Goal: Task Accomplishment & Management: Manage account settings

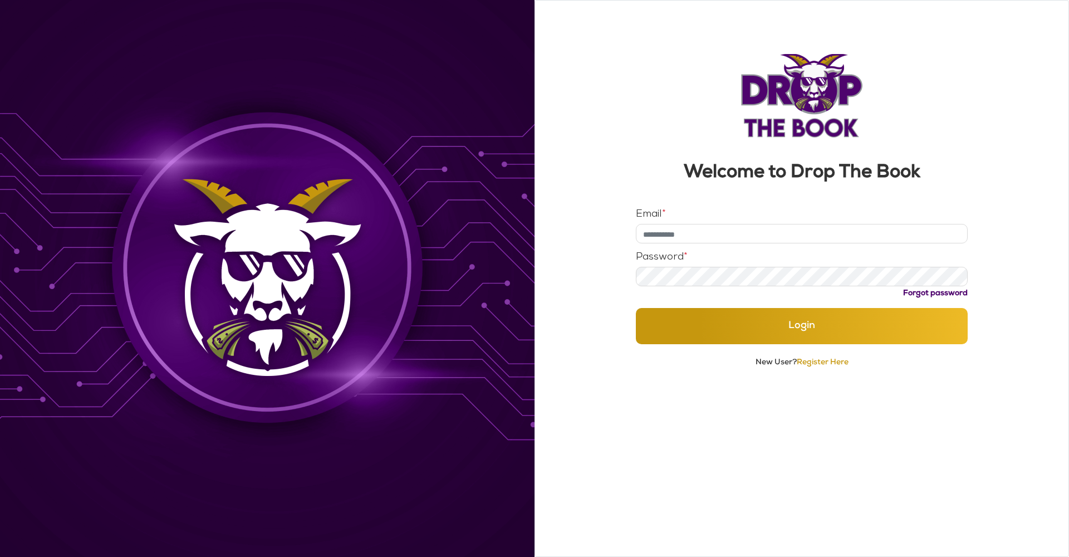
type input "**********"
click at [802, 326] on button "Login" at bounding box center [802, 326] width 333 height 36
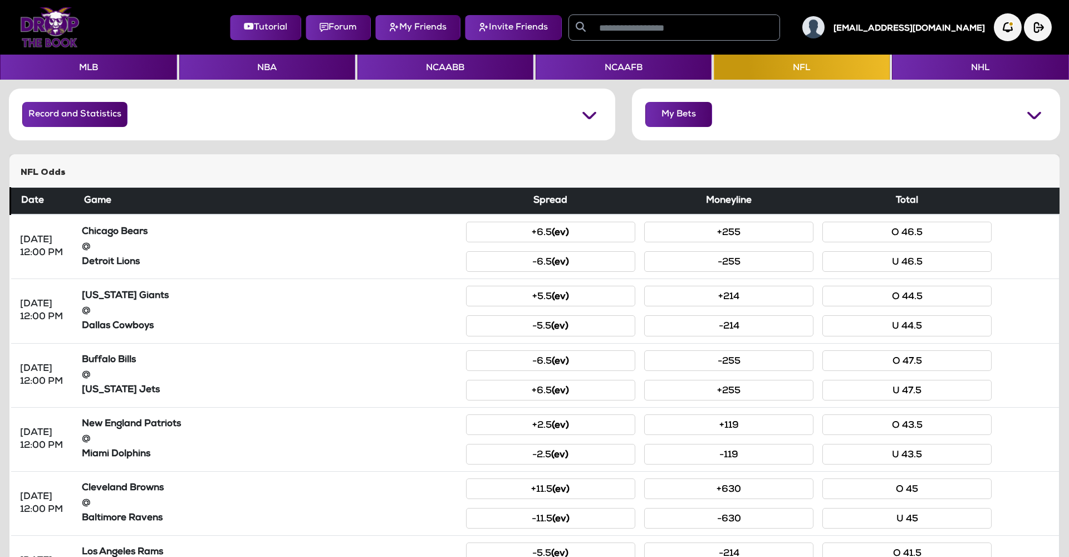
click at [825, 23] on img at bounding box center [814, 27] width 22 height 22
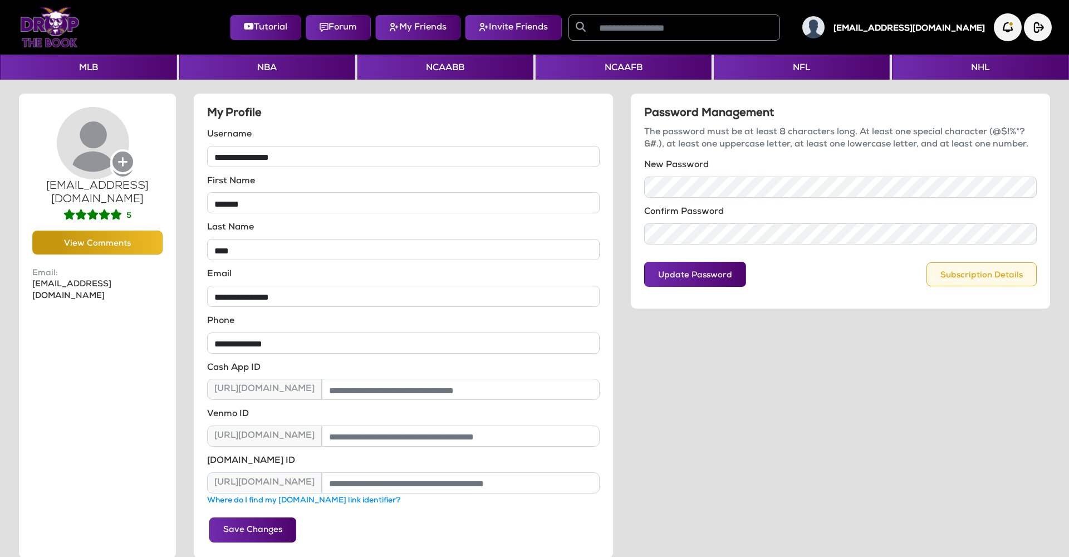
click at [957, 268] on button "Subscription Details" at bounding box center [982, 274] width 110 height 24
click at [1004, 276] on button "Subscription Details" at bounding box center [982, 274] width 110 height 24
click at [1003, 30] on img "button" at bounding box center [1008, 27] width 31 height 31
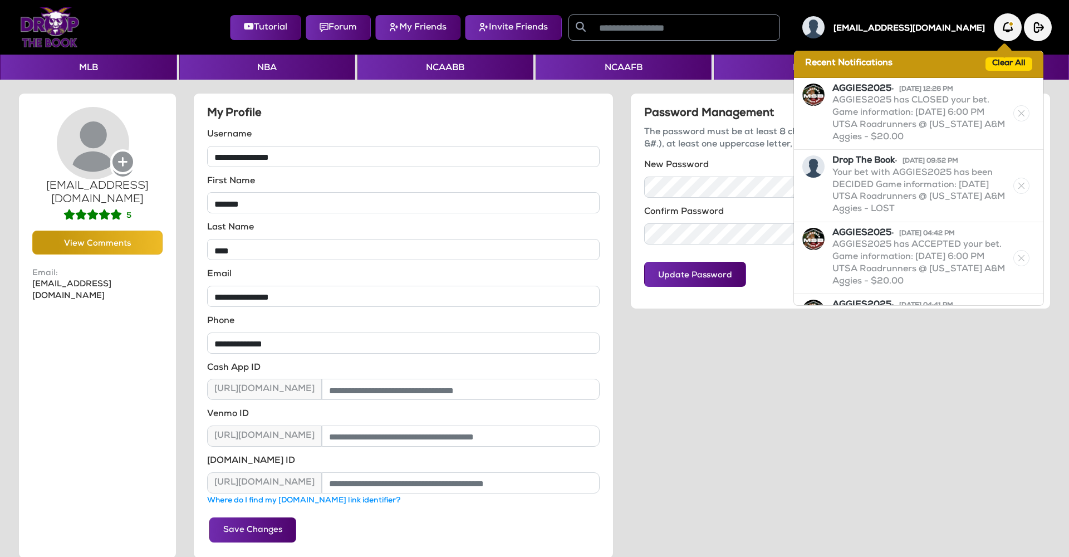
click at [897, 25] on div "[EMAIL_ADDRESS][DOMAIN_NAME]" at bounding box center [890, 27] width 192 height 22
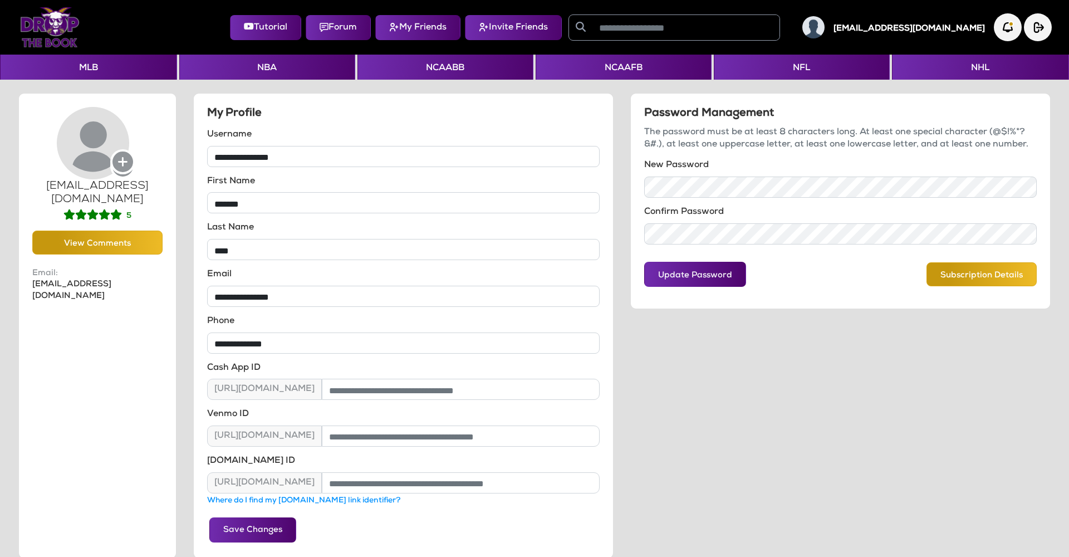
click at [825, 27] on img at bounding box center [814, 27] width 22 height 22
click at [1023, 277] on button "Subscription Details" at bounding box center [982, 274] width 110 height 24
click at [104, 144] on icon at bounding box center [96, 138] width 79 height 72
click at [930, 27] on h5 "[EMAIL_ADDRESS][DOMAIN_NAME]" at bounding box center [909, 29] width 151 height 10
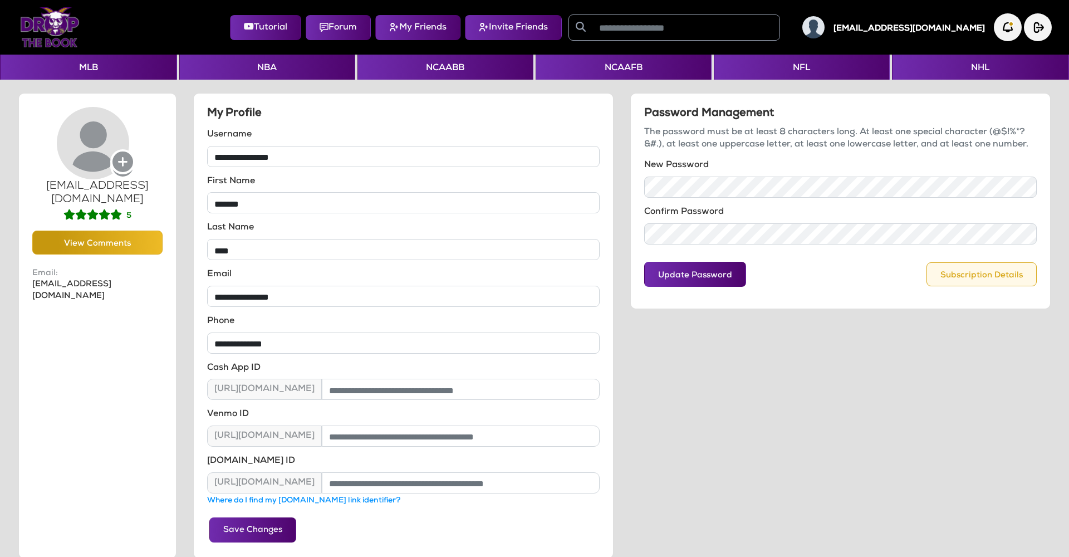
click at [1001, 275] on button "Subscription Details" at bounding box center [982, 274] width 110 height 24
click at [825, 28] on img at bounding box center [814, 27] width 22 height 22
click at [925, 32] on h5 "[EMAIL_ADDRESS][DOMAIN_NAME]" at bounding box center [909, 29] width 151 height 10
click at [46, 27] on img at bounding box center [50, 27] width 60 height 40
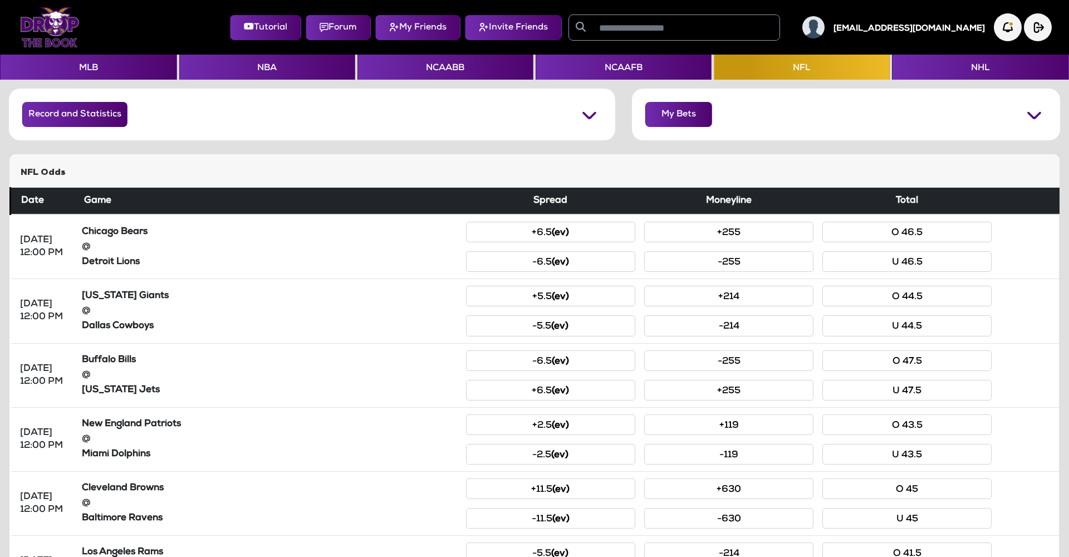
click at [825, 24] on img at bounding box center [814, 27] width 22 height 22
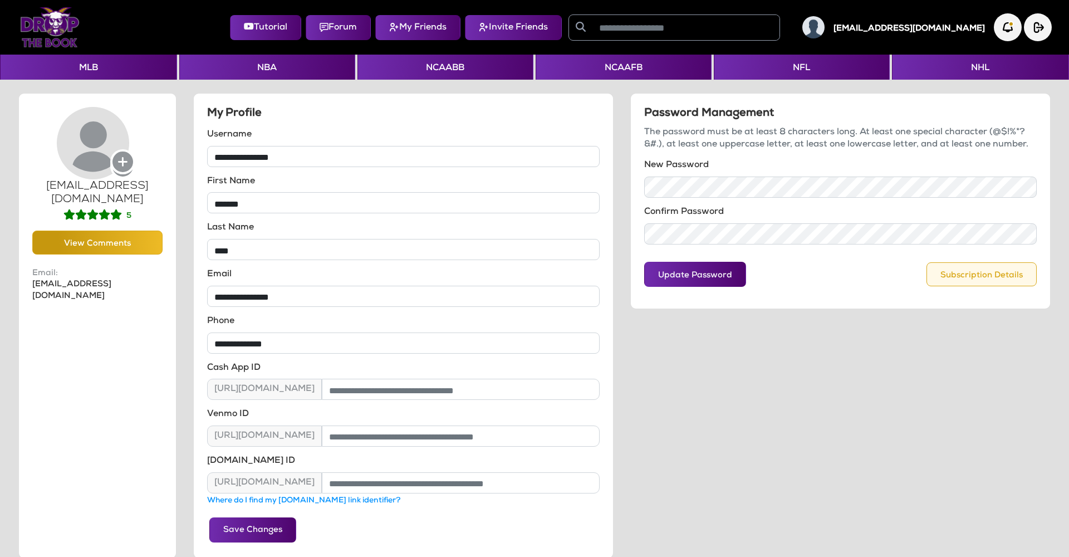
click at [1021, 271] on button "Subscription Details" at bounding box center [982, 274] width 110 height 24
click at [693, 264] on button "Update Password" at bounding box center [695, 274] width 102 height 25
click at [736, 272] on button "Update Password" at bounding box center [695, 274] width 102 height 25
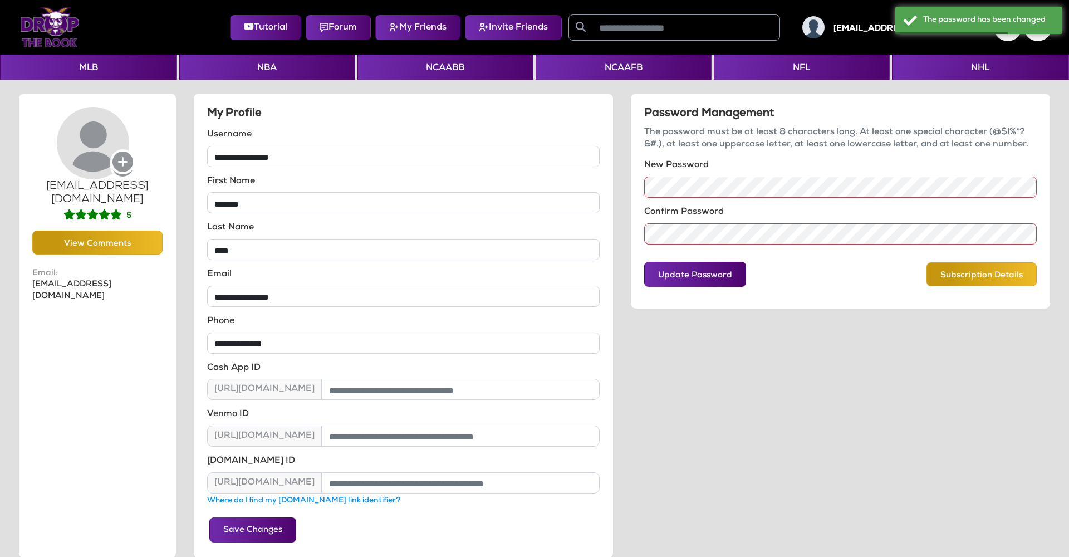
click at [966, 285] on div "Update Password Subscription Details" at bounding box center [840, 274] width 393 height 42
click at [969, 279] on button "Subscription Details" at bounding box center [982, 274] width 110 height 24
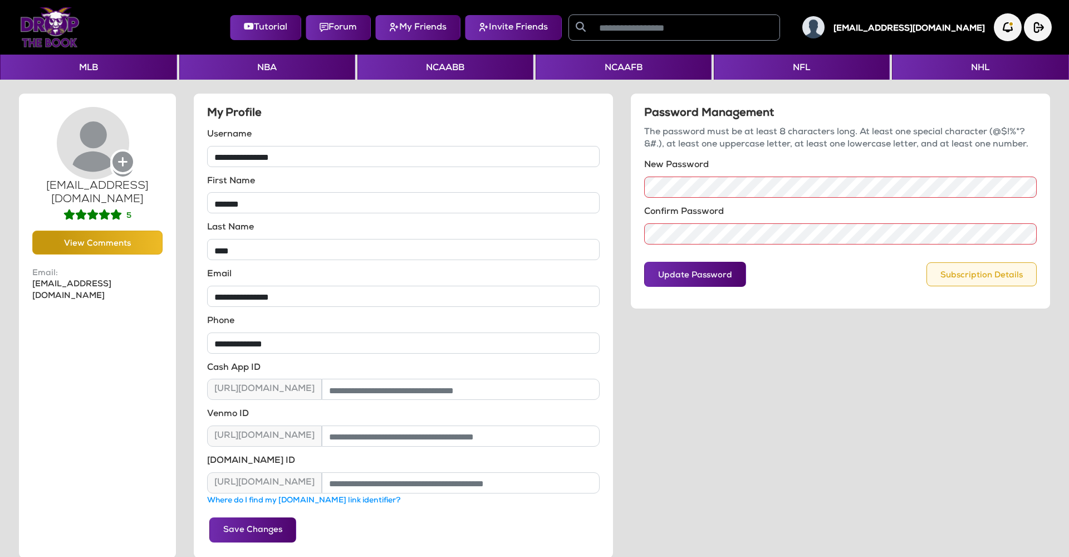
click at [989, 276] on button "Subscription Details" at bounding box center [982, 274] width 110 height 24
click at [972, 28] on h5 "[EMAIL_ADDRESS][DOMAIN_NAME]" at bounding box center [909, 29] width 151 height 10
click at [993, 277] on button "Subscription Details" at bounding box center [982, 274] width 110 height 24
drag, startPoint x: 993, startPoint y: 277, endPoint x: 982, endPoint y: 277, distance: 11.1
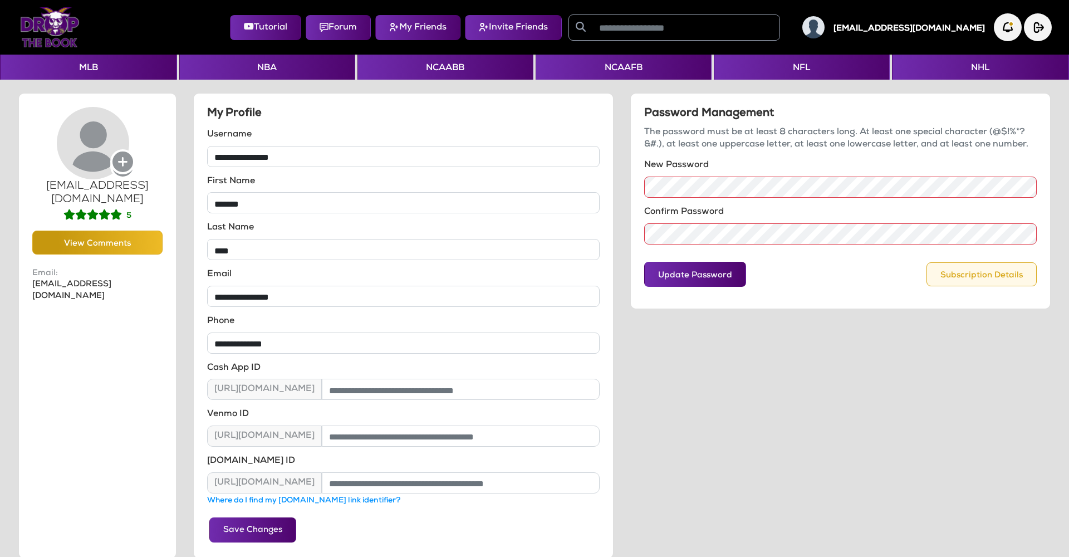
click at [986, 277] on button "Subscription Details" at bounding box center [982, 274] width 110 height 24
click at [1015, 274] on button "Subscription Details" at bounding box center [982, 274] width 110 height 24
click at [108, 272] on p "Email: [EMAIL_ADDRESS][DOMAIN_NAME]" at bounding box center [97, 285] width 130 height 34
click at [57, 33] on img at bounding box center [50, 27] width 60 height 40
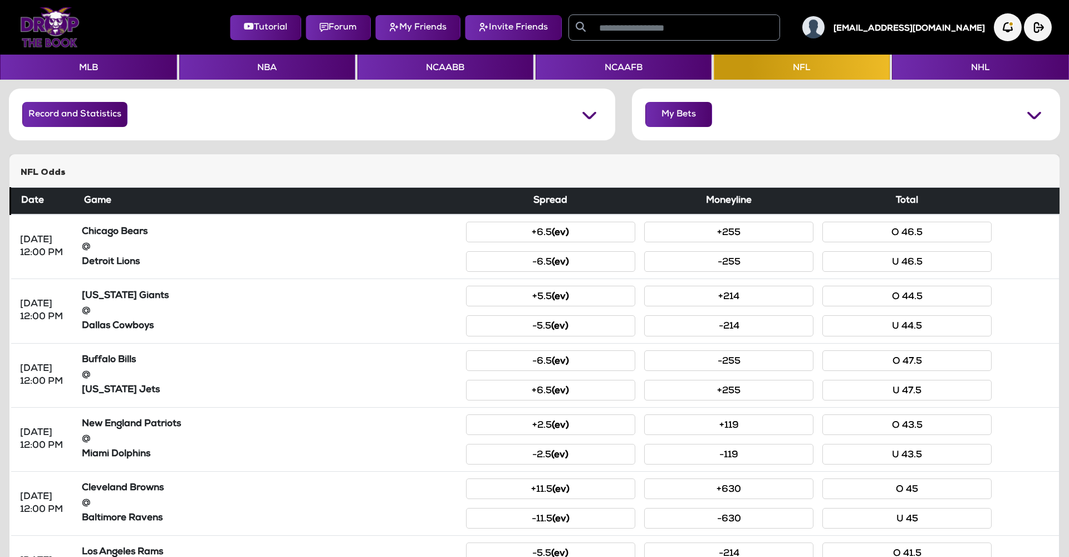
click at [371, 35] on button "Forum" at bounding box center [338, 27] width 65 height 25
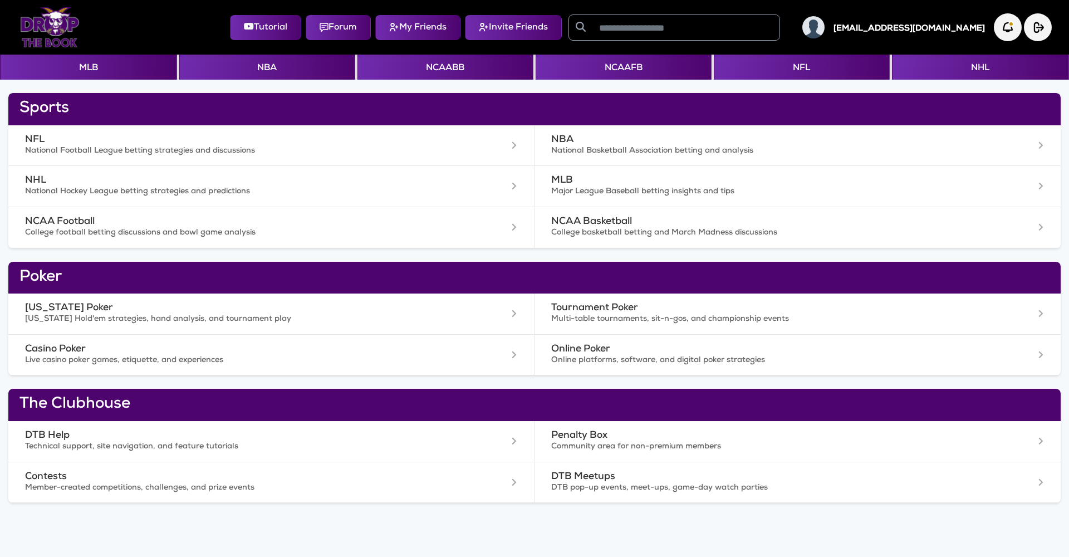
click at [825, 31] on img at bounding box center [814, 27] width 22 height 22
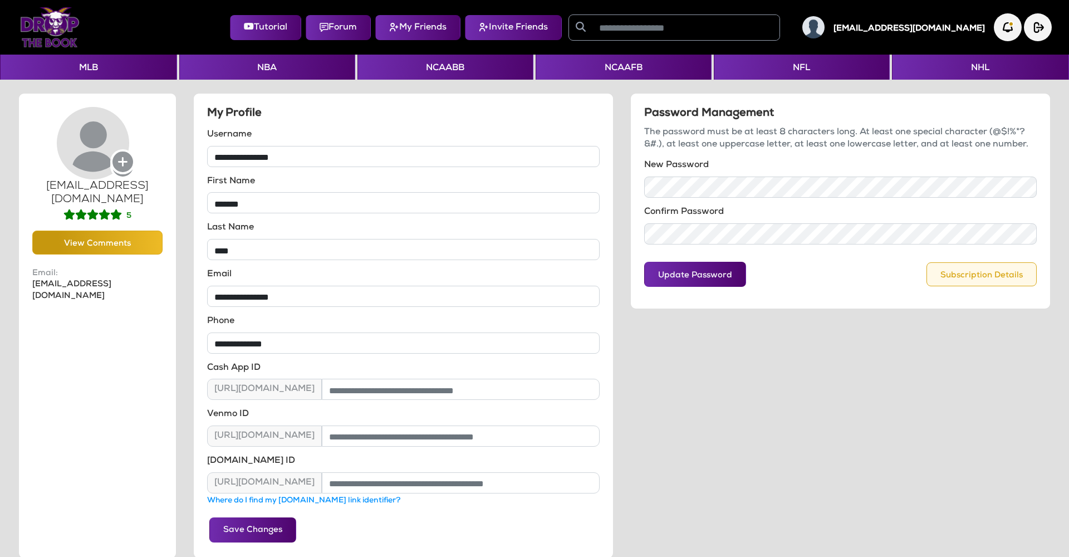
click at [954, 266] on button "Subscription Details" at bounding box center [982, 274] width 110 height 24
click at [1034, 270] on button "Subscription Details" at bounding box center [982, 274] width 110 height 24
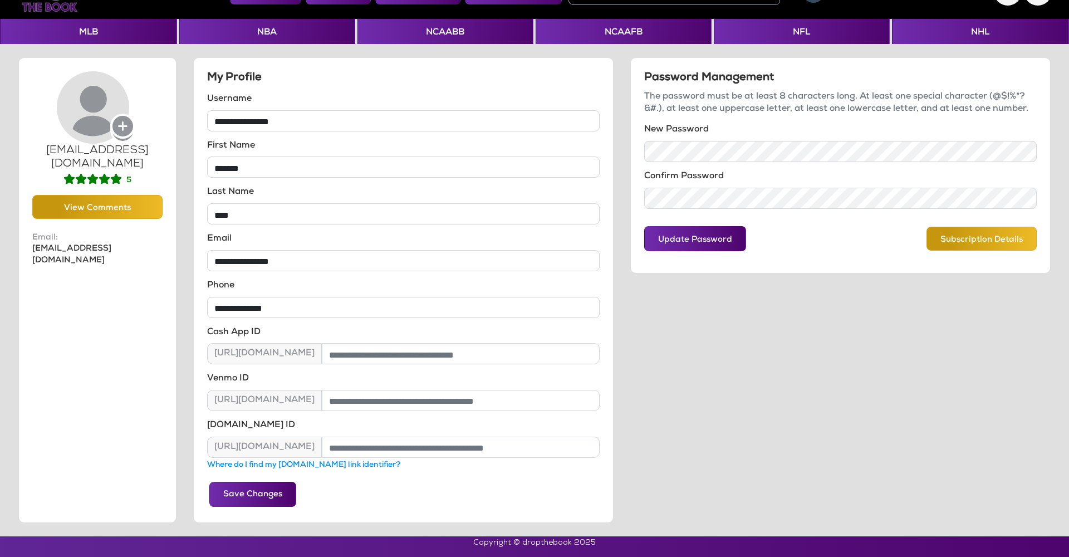
scroll to position [36, 0]
click at [273, 483] on button "Save Changes" at bounding box center [252, 494] width 87 height 25
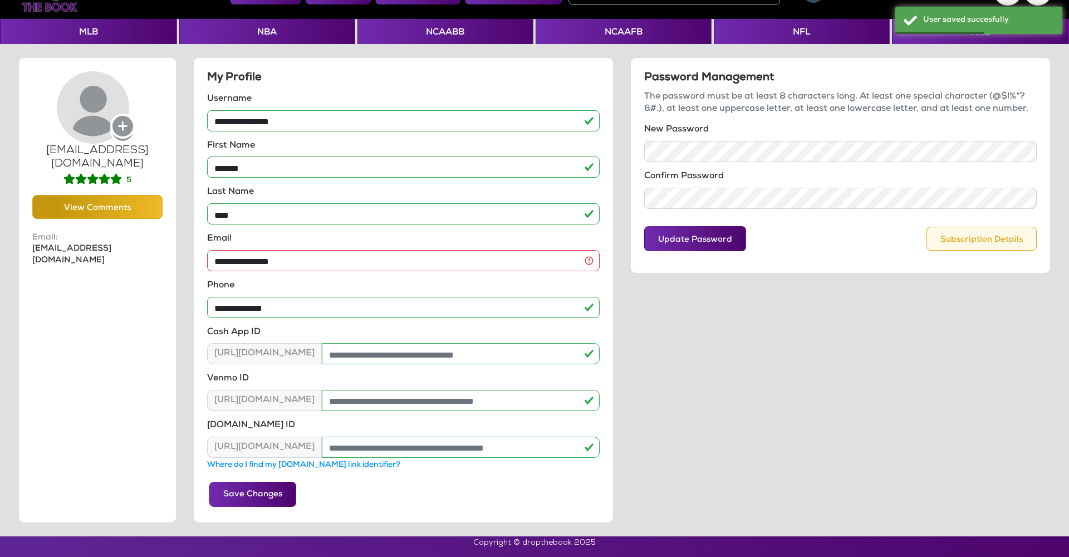
click at [941, 234] on button "Subscription Details" at bounding box center [982, 239] width 110 height 24
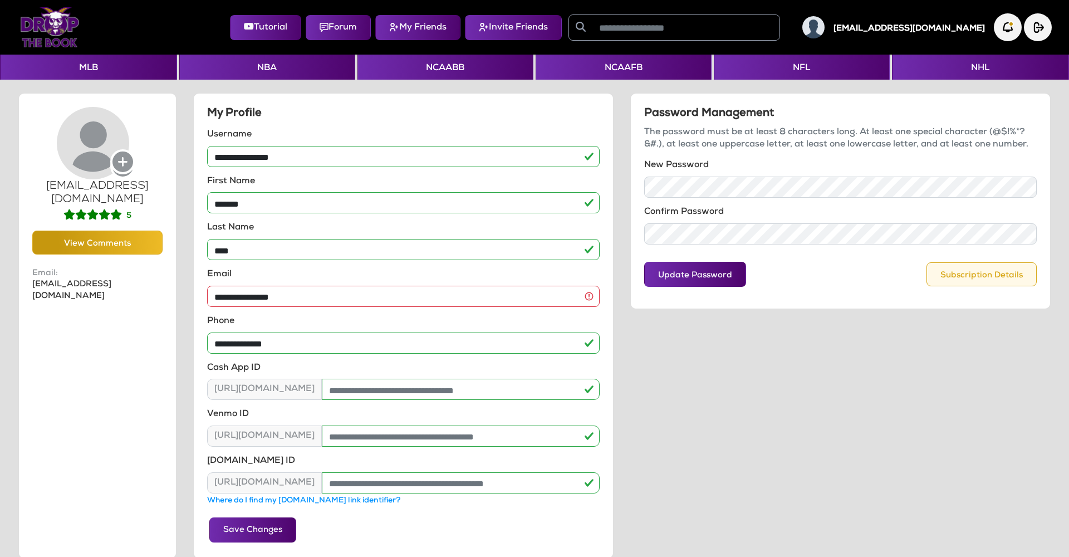
scroll to position [0, 0]
click at [1021, 277] on button "Subscription Details" at bounding box center [982, 274] width 110 height 24
click at [825, 30] on img at bounding box center [814, 27] width 22 height 22
click at [920, 31] on h5 "[EMAIL_ADDRESS][DOMAIN_NAME]" at bounding box center [909, 29] width 151 height 10
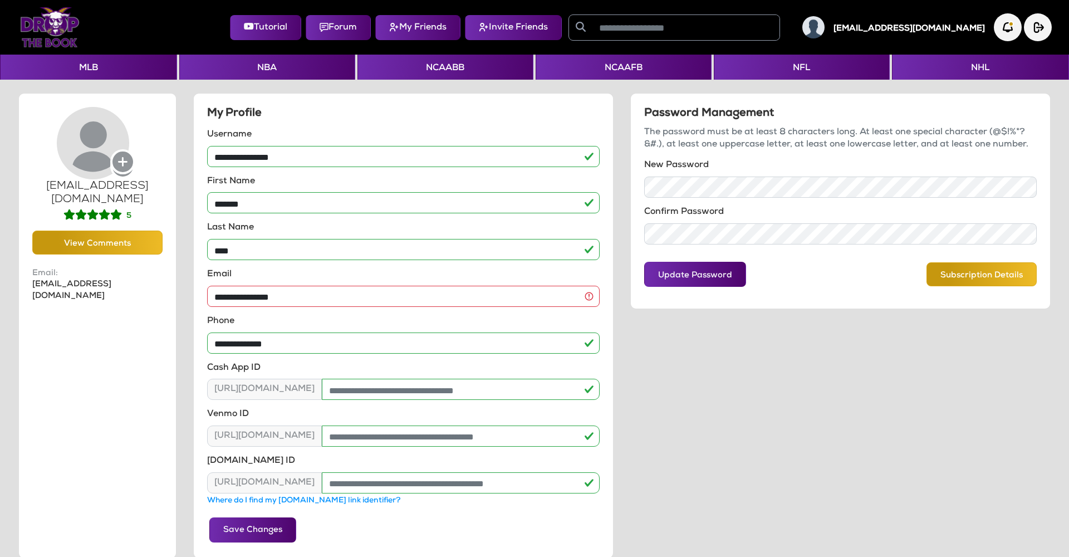
click at [95, 135] on icon at bounding box center [96, 138] width 79 height 72
click at [64, 18] on img at bounding box center [50, 27] width 60 height 40
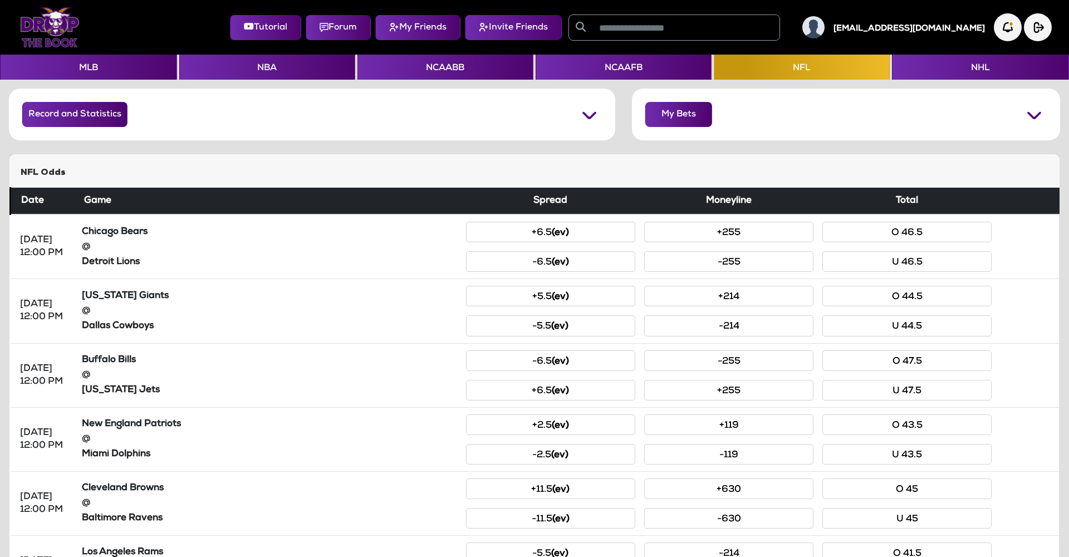
click at [975, 33] on h5 "[EMAIL_ADDRESS][DOMAIN_NAME]" at bounding box center [909, 29] width 151 height 10
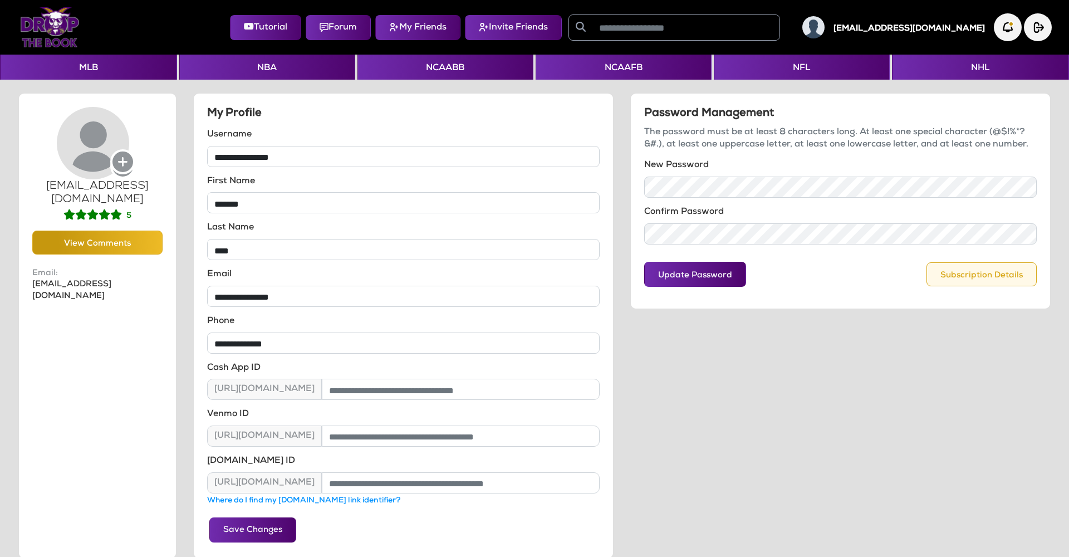
click at [986, 272] on button "Subscription Details" at bounding box center [982, 274] width 110 height 24
click at [983, 280] on button "Subscription Details" at bounding box center [982, 274] width 110 height 24
click at [967, 36] on div "[EMAIL_ADDRESS][DOMAIN_NAME]" at bounding box center [890, 27] width 192 height 22
click at [971, 31] on h5 "[EMAIL_ADDRESS][DOMAIN_NAME]" at bounding box center [909, 29] width 151 height 10
click at [825, 27] on img at bounding box center [814, 27] width 22 height 22
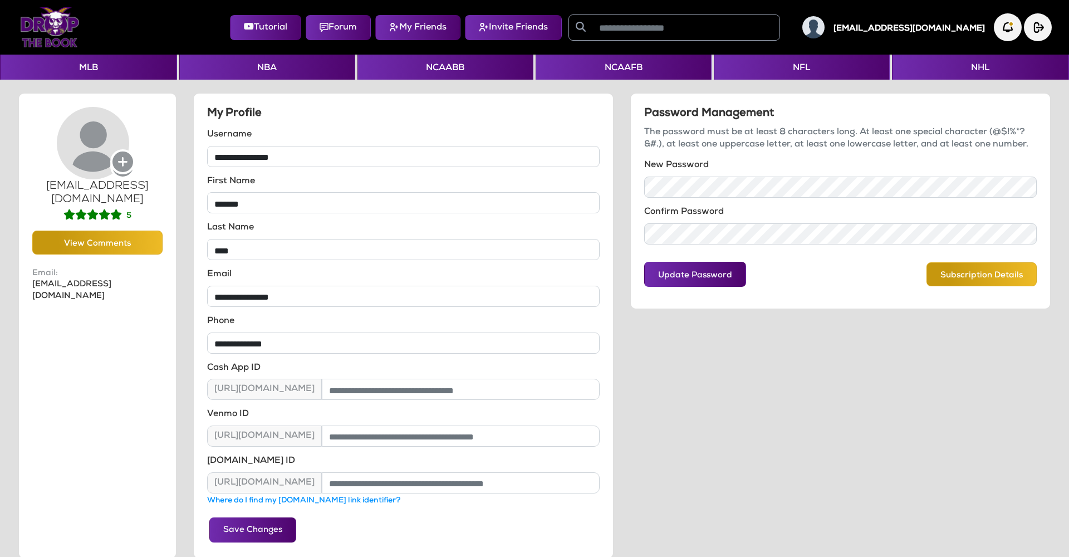
click at [912, 26] on h5 "[EMAIL_ADDRESS][DOMAIN_NAME]" at bounding box center [909, 29] width 151 height 10
click at [1003, 32] on img "button" at bounding box center [1008, 27] width 31 height 31
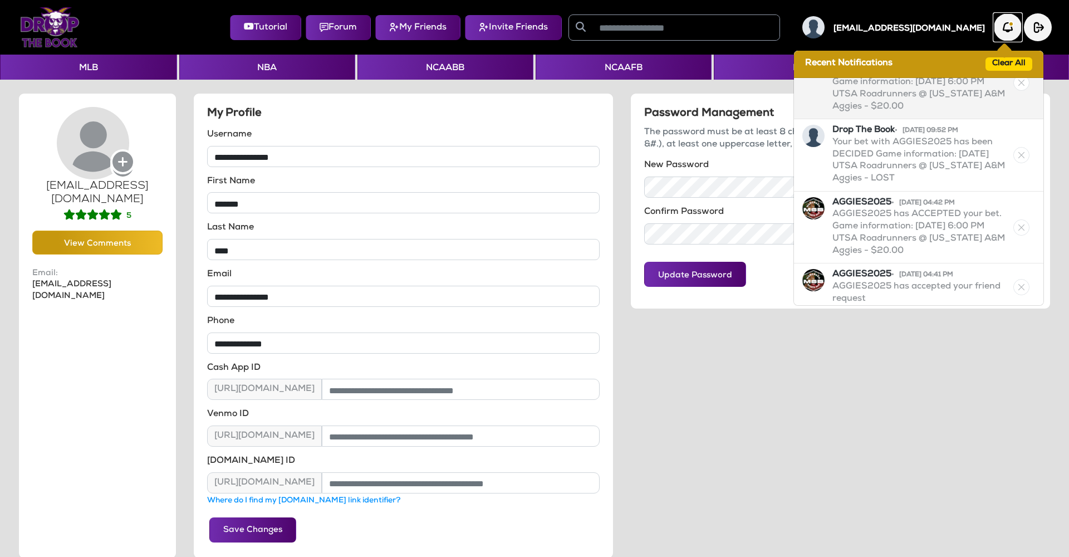
scroll to position [30, 0]
click at [825, 29] on img at bounding box center [814, 27] width 22 height 22
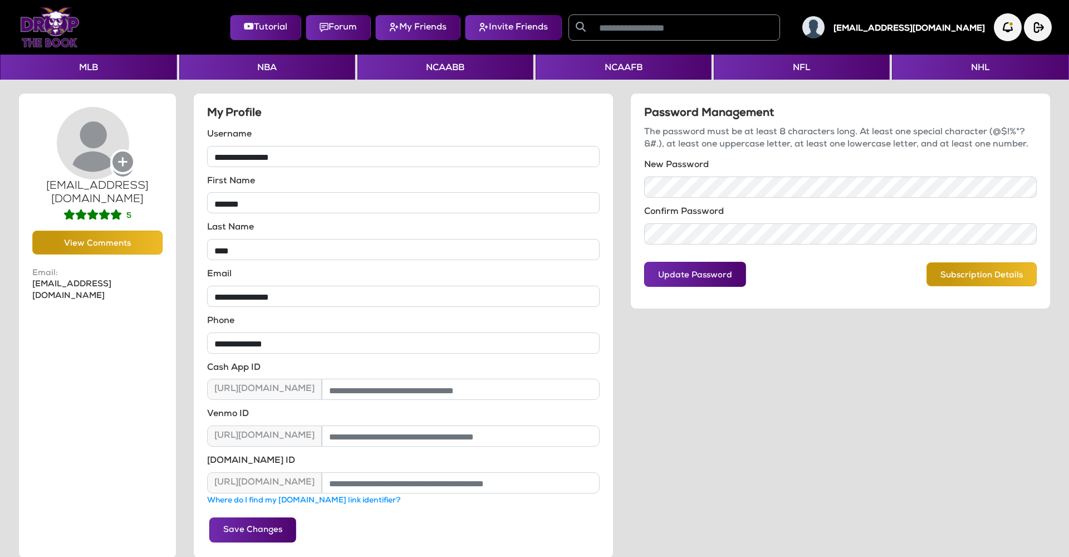
scroll to position [0, 0]
click at [371, 37] on button "Forum" at bounding box center [338, 27] width 65 height 25
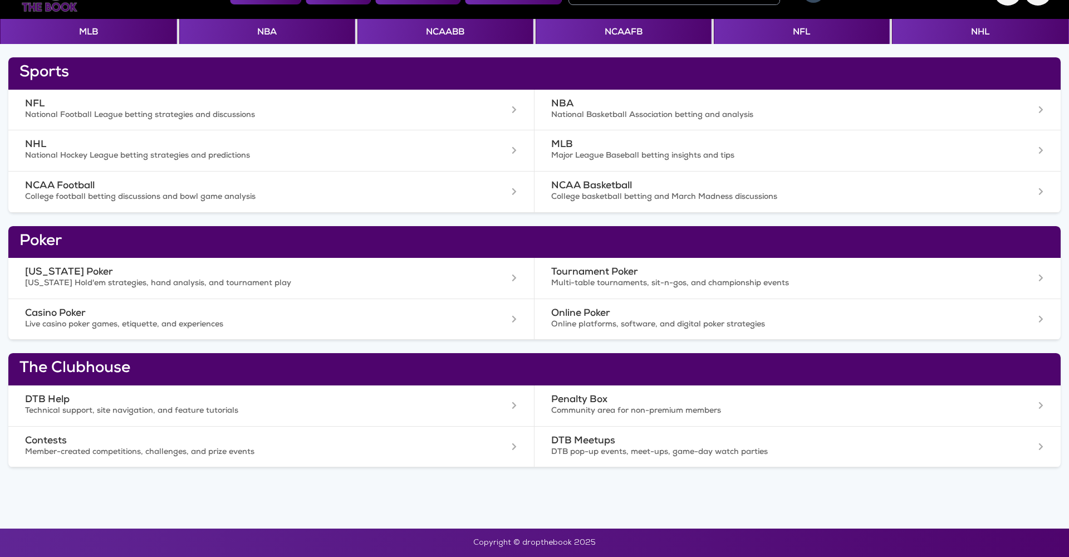
scroll to position [36, 0]
click at [389, 406] on p "Technical support, site navigation, and feature tutorials" at bounding box center [235, 411] width 420 height 11
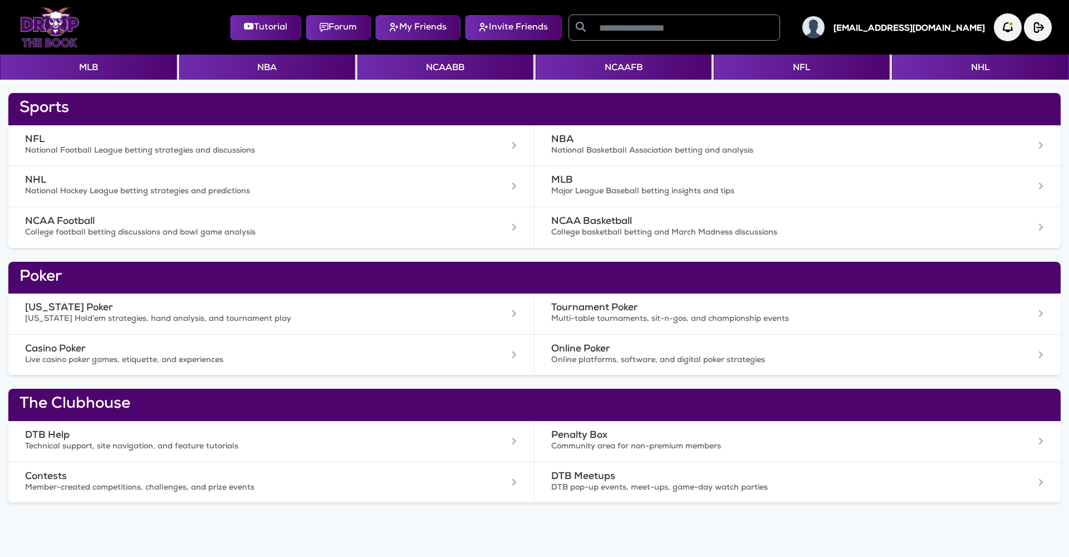
click at [922, 27] on h5 "[EMAIL_ADDRESS][DOMAIN_NAME]" at bounding box center [909, 29] width 151 height 10
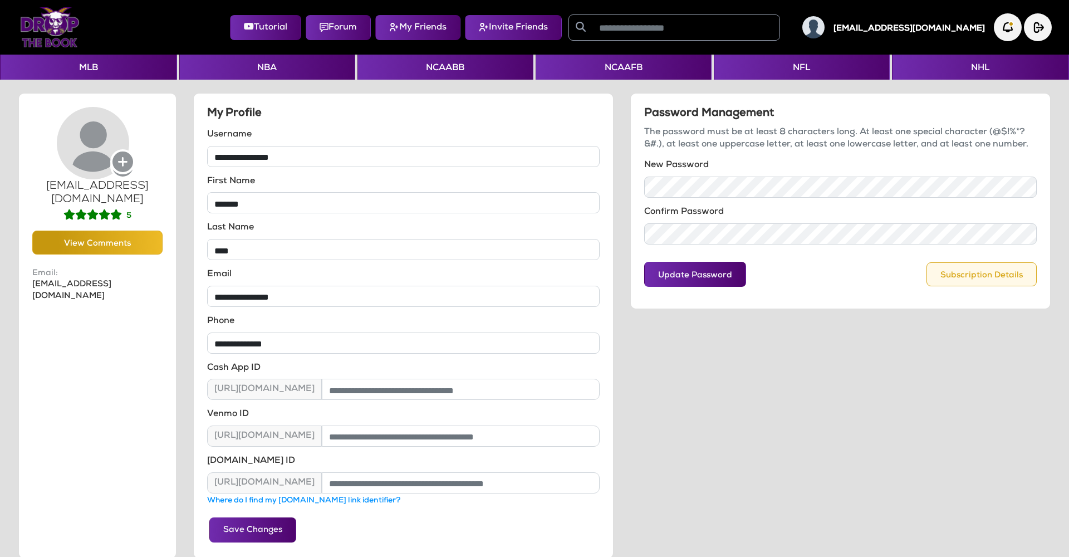
click at [980, 271] on button "Subscription Details" at bounding box center [982, 274] width 110 height 24
click at [970, 273] on button "Subscription Details" at bounding box center [982, 274] width 110 height 24
click at [1020, 277] on button "Subscription Details" at bounding box center [982, 274] width 110 height 24
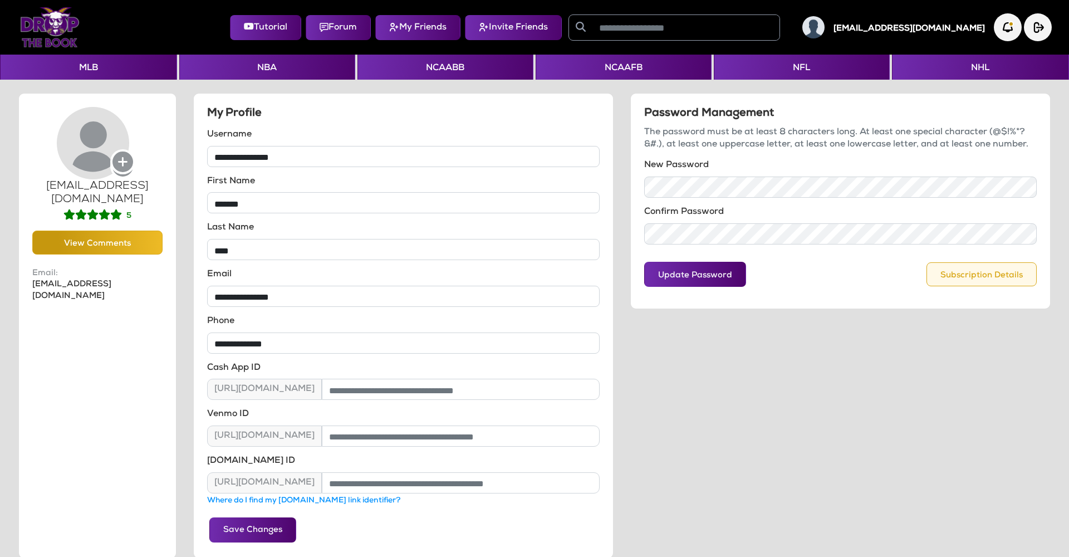
click at [1019, 276] on button "Subscription Details" at bounding box center [982, 274] width 110 height 24
click at [1019, 275] on button "Subscription Details" at bounding box center [982, 274] width 110 height 24
